Goal: Task Accomplishment & Management: Use online tool/utility

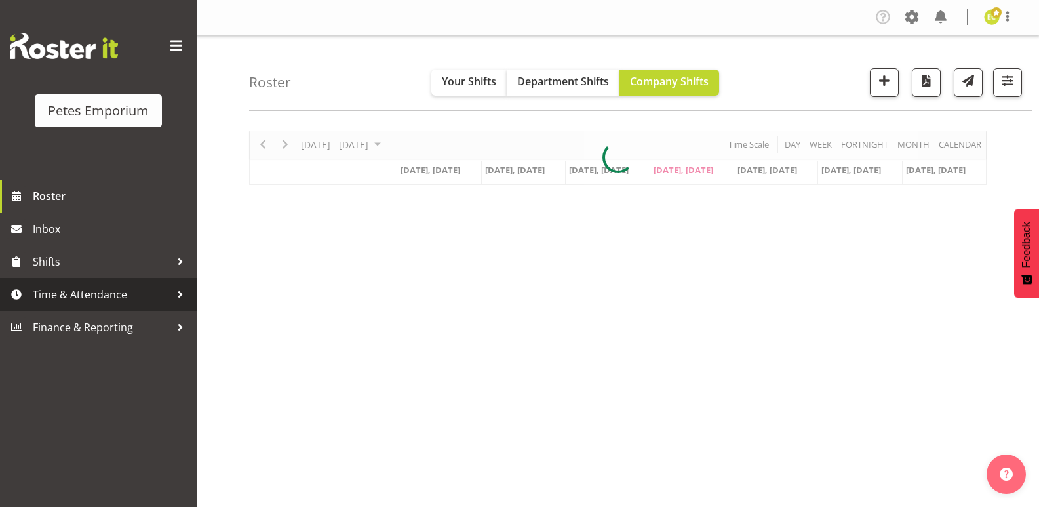
click at [151, 286] on span "Time & Attendance" at bounding box center [102, 294] width 138 height 20
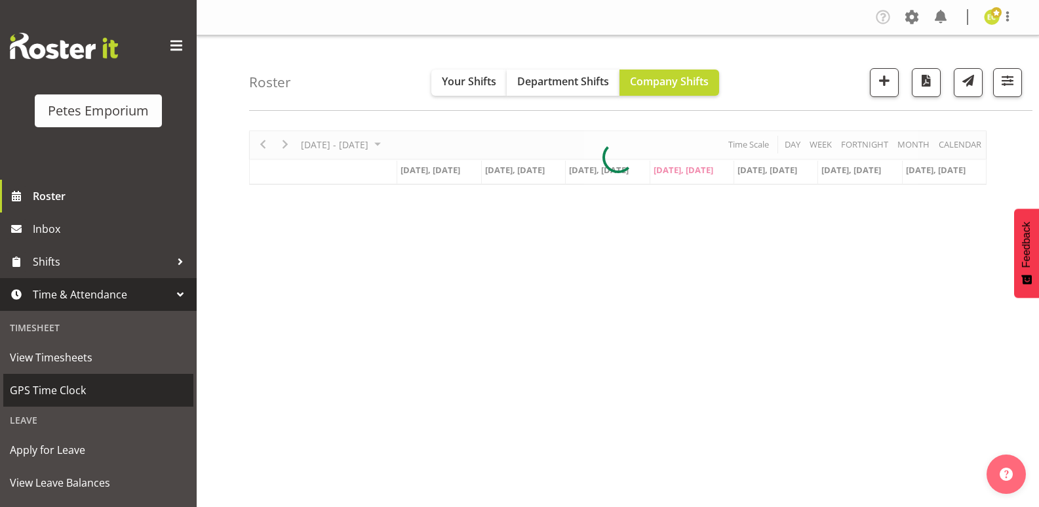
click at [104, 389] on span "GPS Time Clock" at bounding box center [98, 390] width 177 height 20
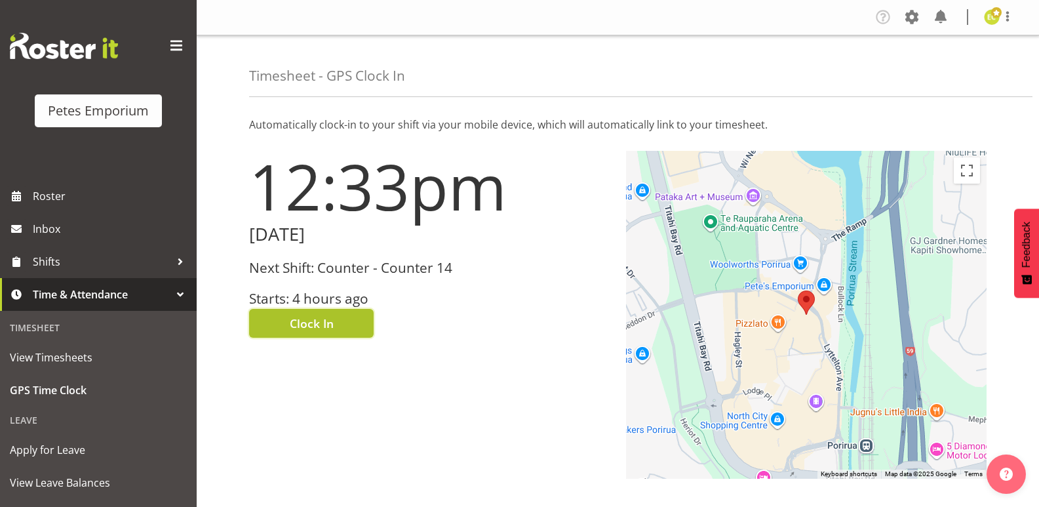
click at [336, 324] on button "Clock In" at bounding box center [311, 323] width 125 height 29
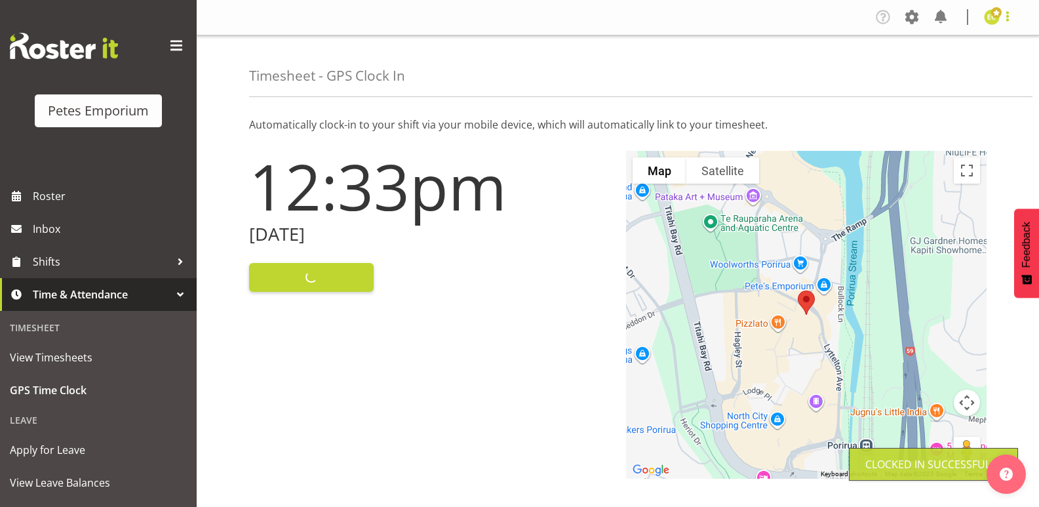
click at [1007, 15] on span at bounding box center [1007, 17] width 16 height 16
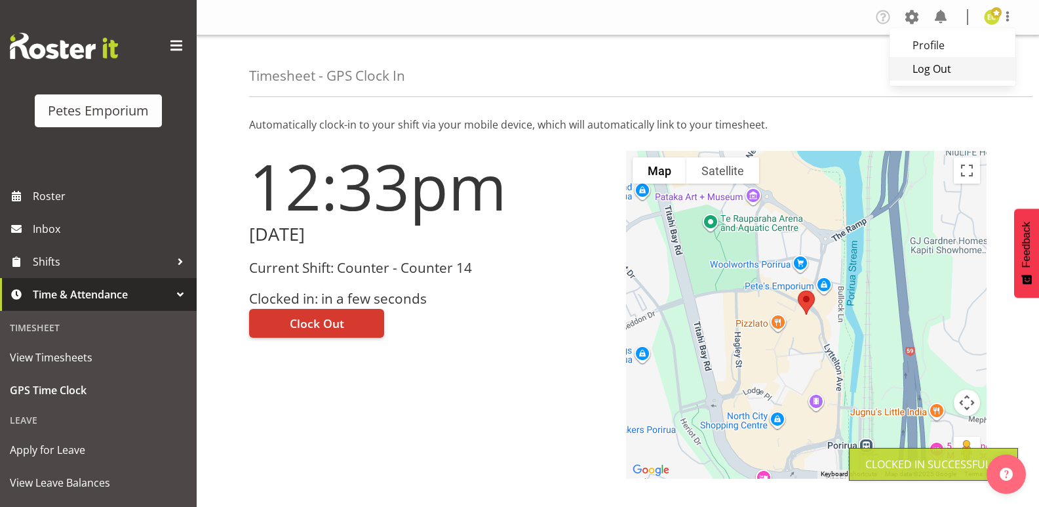
click at [948, 62] on link "Log Out" at bounding box center [952, 69] width 126 height 24
